Goal: Transaction & Acquisition: Purchase product/service

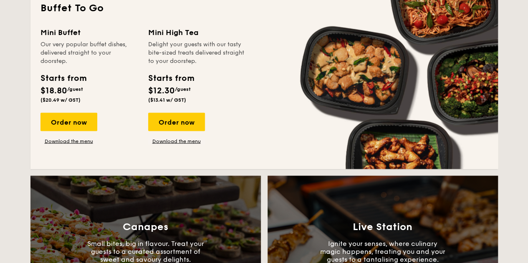
scroll to position [668, 0]
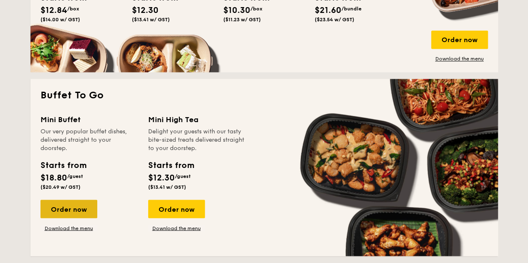
click at [76, 208] on div "Order now" at bounding box center [68, 209] width 57 height 18
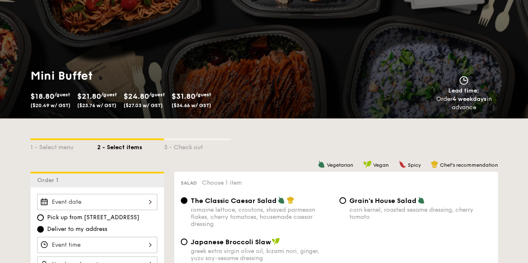
scroll to position [167, 0]
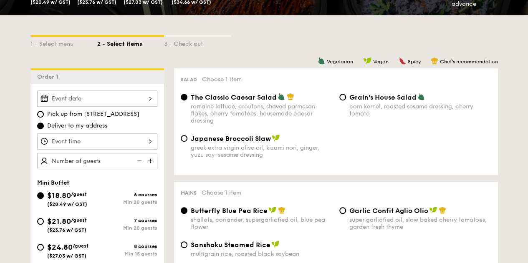
click at [114, 99] on div at bounding box center [97, 99] width 120 height 16
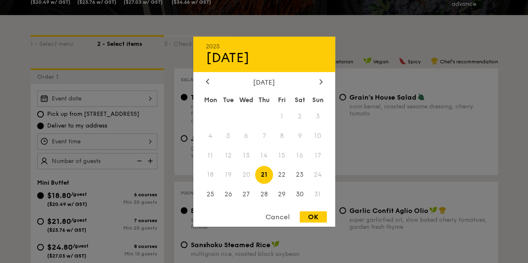
click at [370, 39] on div at bounding box center [264, 131] width 528 height 263
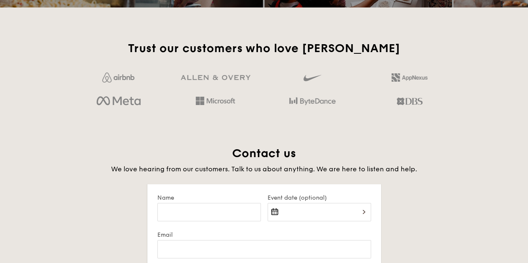
scroll to position [1413, 0]
